Goal: Task Accomplishment & Management: Use online tool/utility

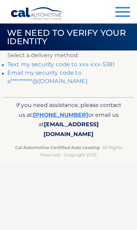
click at [110, 64] on link "Text my security code to xxx-xxx-5381" at bounding box center [60, 64] width 107 height 7
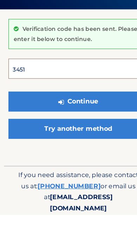
type input "345137"
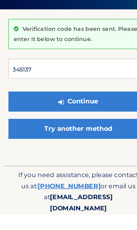
click at [68, 122] on button "Continue" at bounding box center [68, 131] width 122 height 18
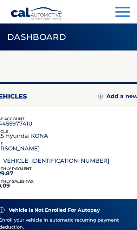
click at [127, 15] on button "Menu" at bounding box center [122, 13] width 15 height 12
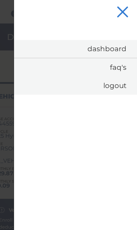
click at [124, 12] on button "Menu" at bounding box center [122, 13] width 15 height 12
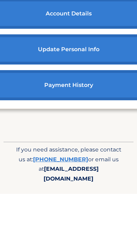
scroll to position [417, 0]
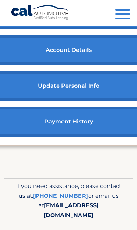
click at [62, 199] on link "[PHONE_NUMBER]" at bounding box center [60, 195] width 55 height 7
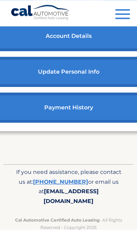
scroll to position [431, 0]
click at [5, 172] on footer "If you need assistance, please contact us at: 609-807-3200 or email us at Custo…" at bounding box center [68, 202] width 137 height 91
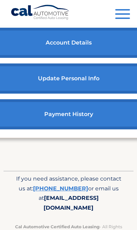
scroll to position [425, 0]
